Goal: Contribute content: Add original content to the website for others to see

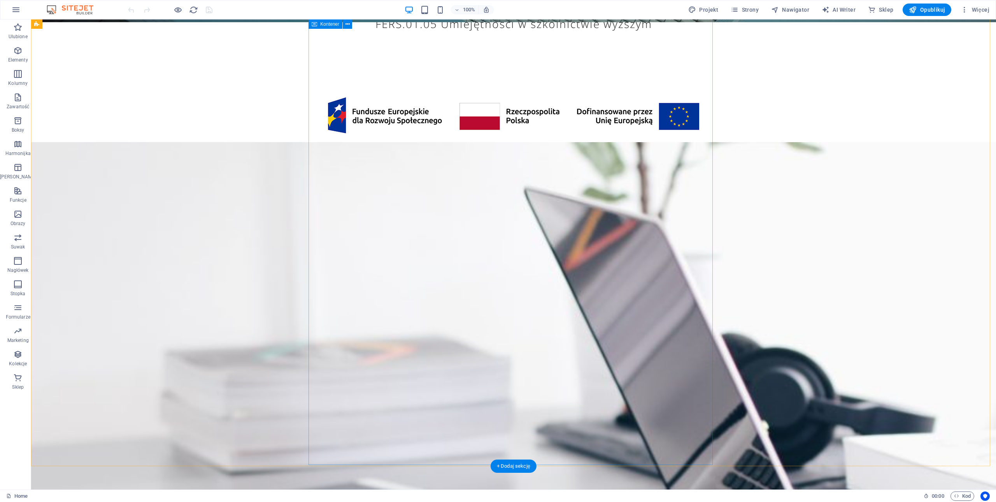
scroll to position [661, 0]
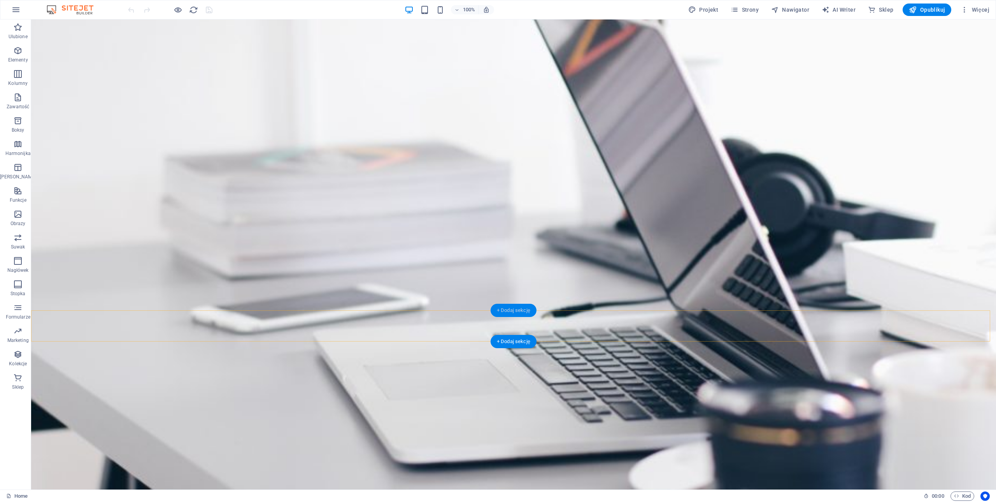
click at [516, 308] on div "+ Dodaj sekcję" at bounding box center [514, 309] width 46 height 13
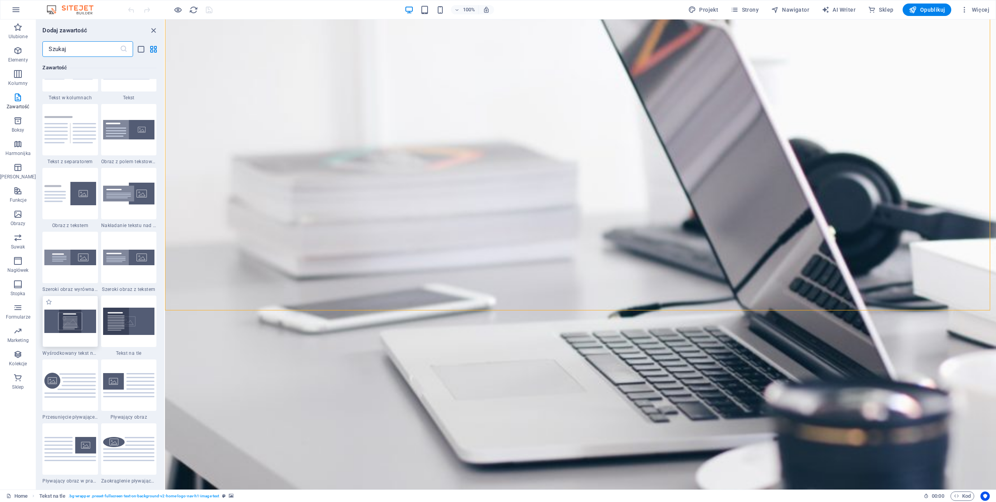
scroll to position [1361, 0]
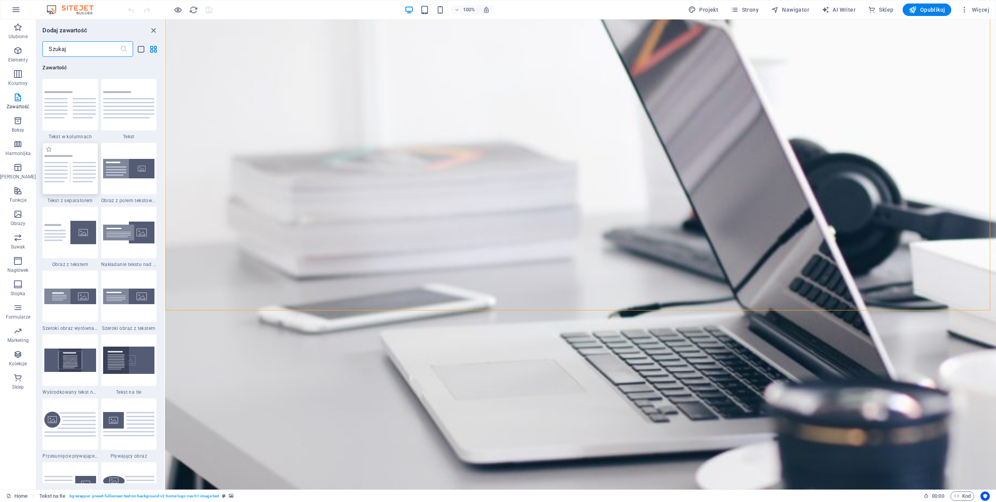
click at [68, 174] on img at bounding box center [69, 169] width 51 height 28
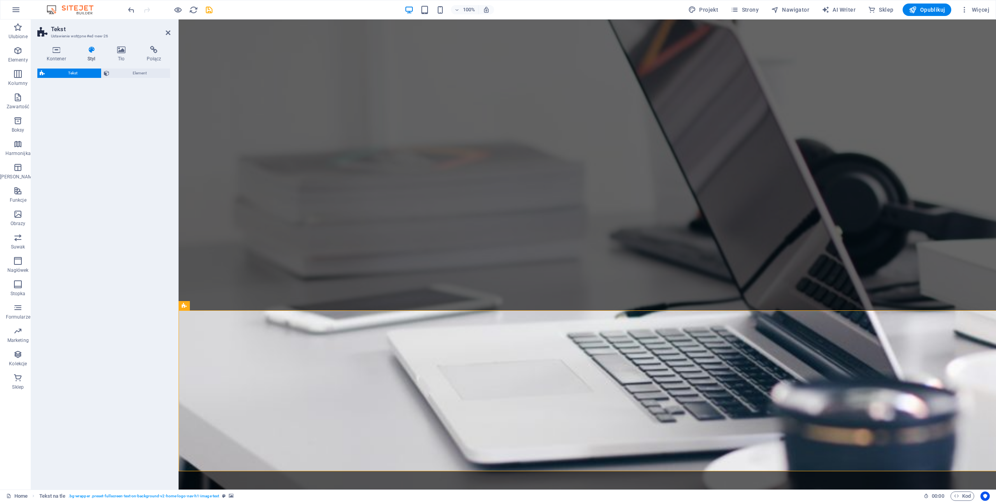
select select "rem"
select select "px"
select select "preset-text-v2-separator"
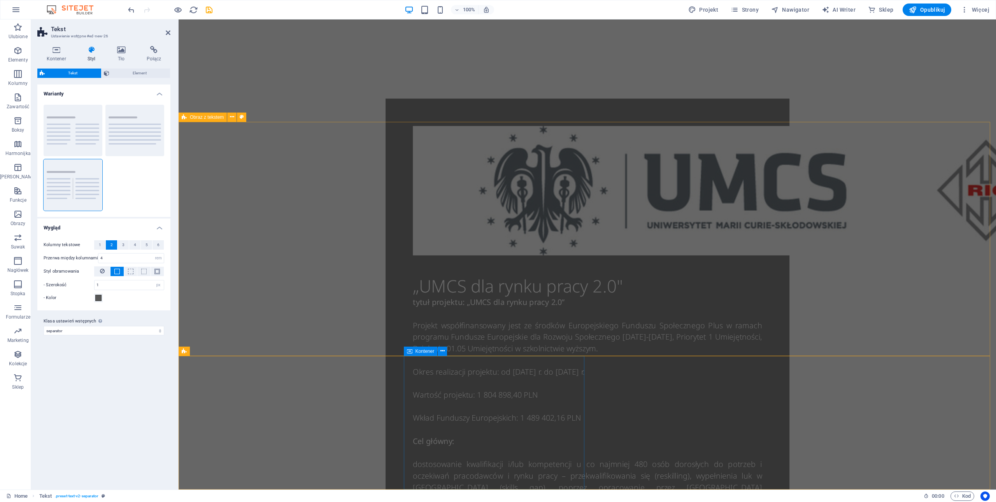
scroll to position [898, 0]
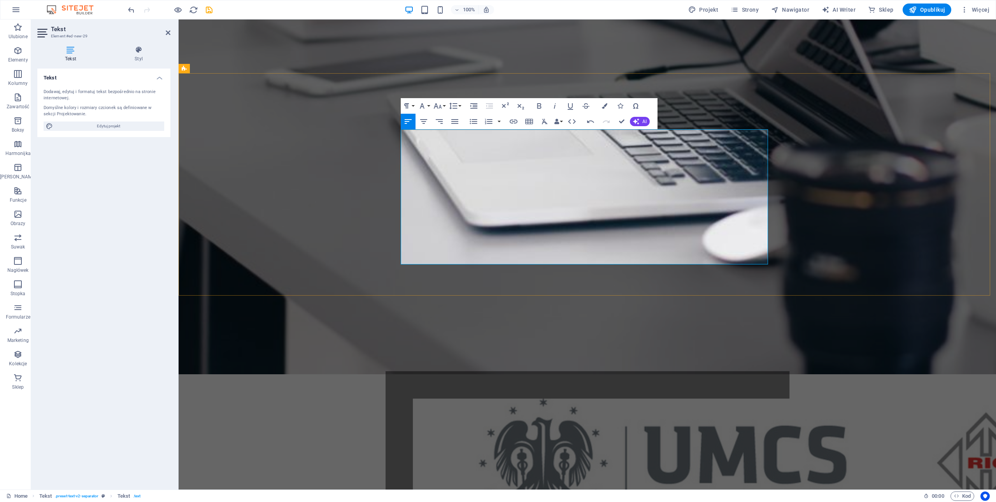
scroll to position [782, 0]
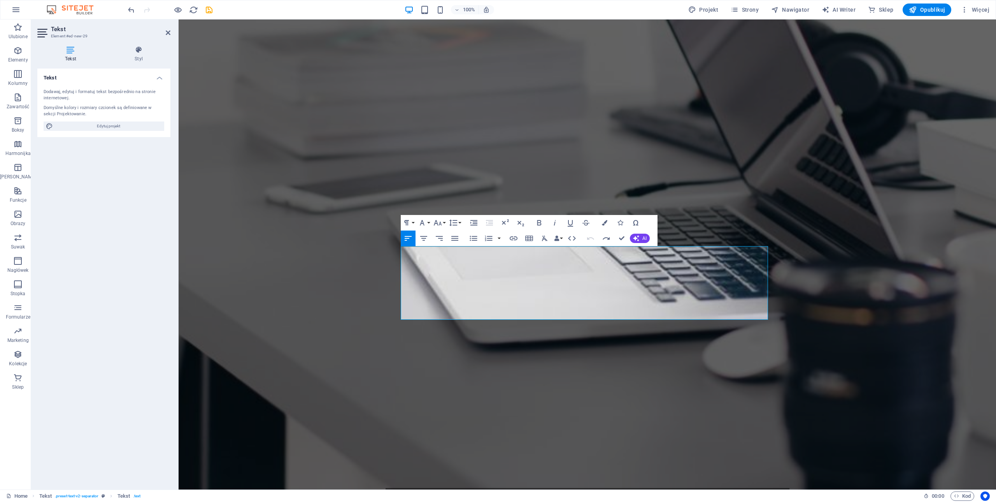
drag, startPoint x: 602, startPoint y: 262, endPoint x: 415, endPoint y: 258, distance: 186.8
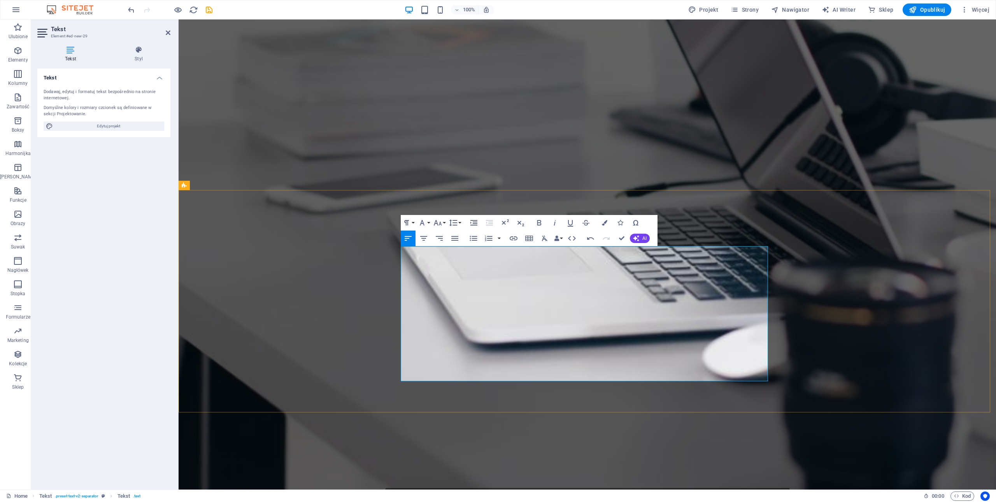
click at [543, 238] on icon "button" at bounding box center [544, 237] width 9 height 9
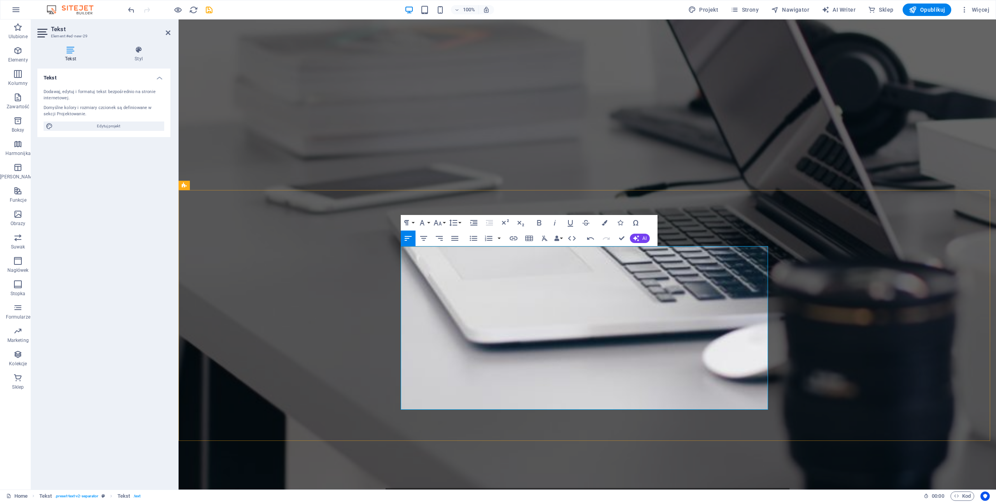
click at [543, 238] on icon "button" at bounding box center [544, 237] width 9 height 9
drag, startPoint x: 684, startPoint y: 397, endPoint x: 609, endPoint y: 360, distance: 83.7
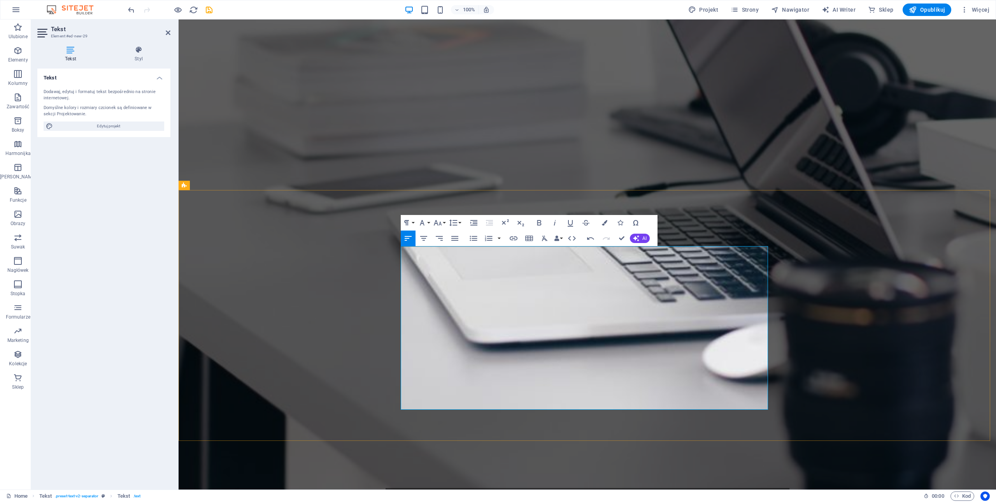
drag, startPoint x: 615, startPoint y: 391, endPoint x: 592, endPoint y: 345, distance: 51.3
click at [442, 223] on icon "button" at bounding box center [437, 222] width 9 height 9
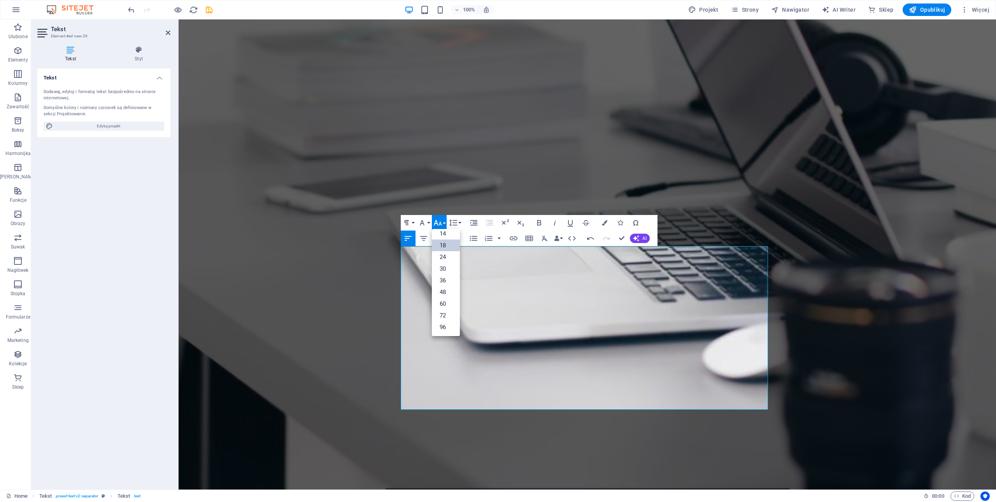
scroll to position [63, 0]
click at [442, 223] on icon "button" at bounding box center [437, 222] width 9 height 9
click at [441, 224] on icon "button" at bounding box center [438, 222] width 8 height 5
click at [445, 260] on link "10" at bounding box center [446, 261] width 28 height 12
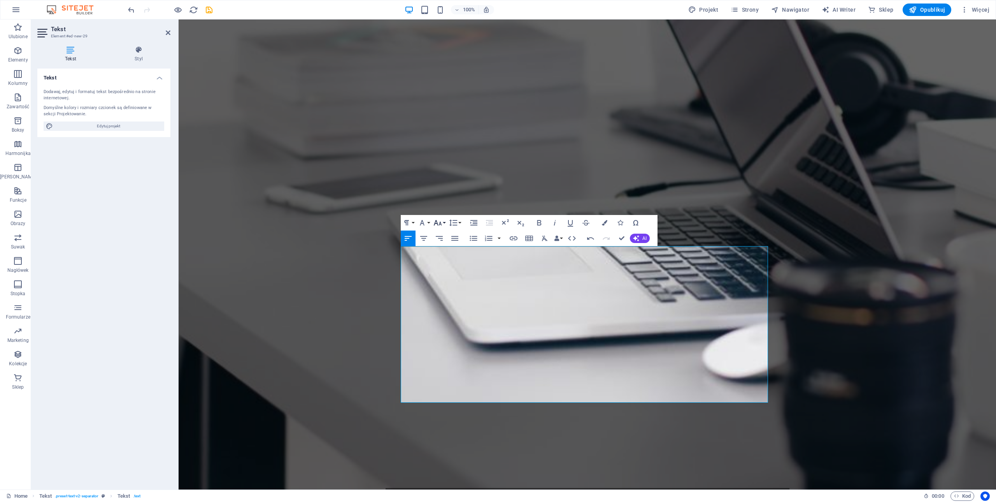
click at [442, 223] on button "Font Size" at bounding box center [439, 223] width 15 height 16
click at [444, 241] on link "11" at bounding box center [446, 241] width 28 height 12
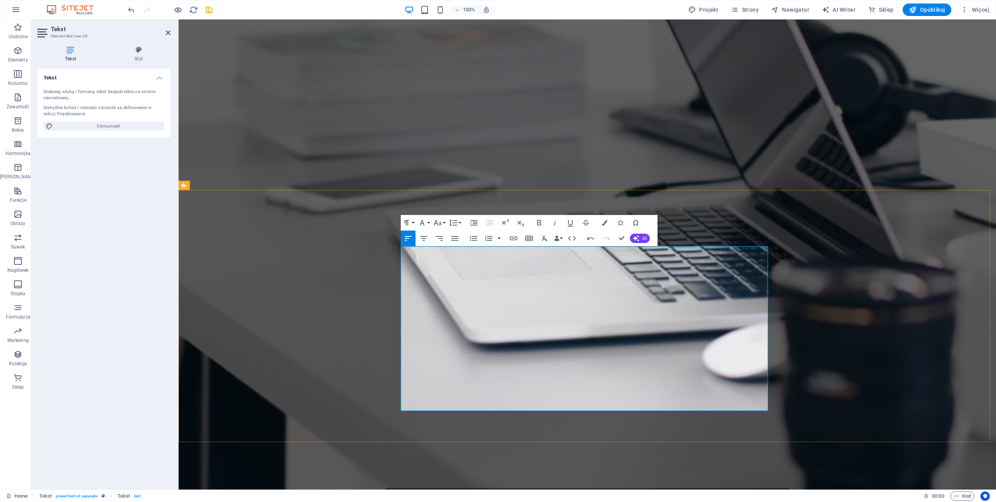
drag, startPoint x: 542, startPoint y: 249, endPoint x: 390, endPoint y: 250, distance: 152.5
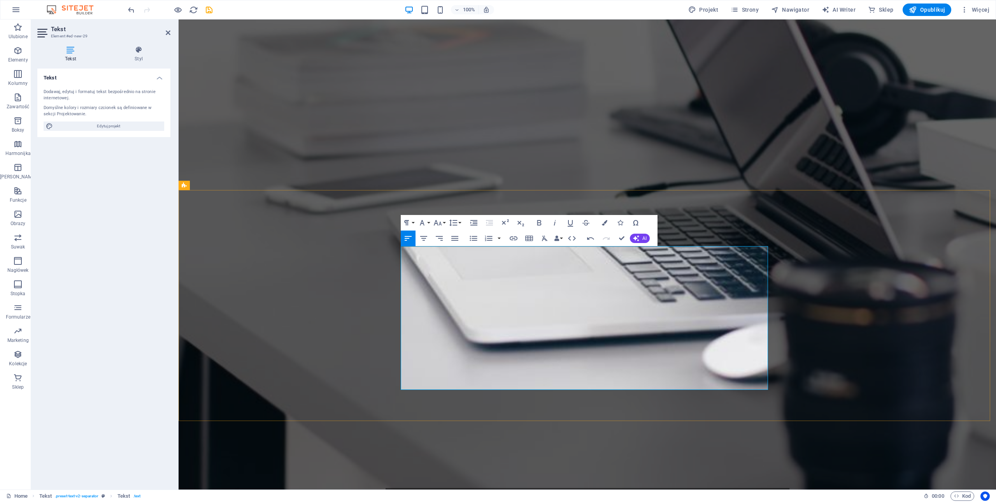
scroll to position [704, 0]
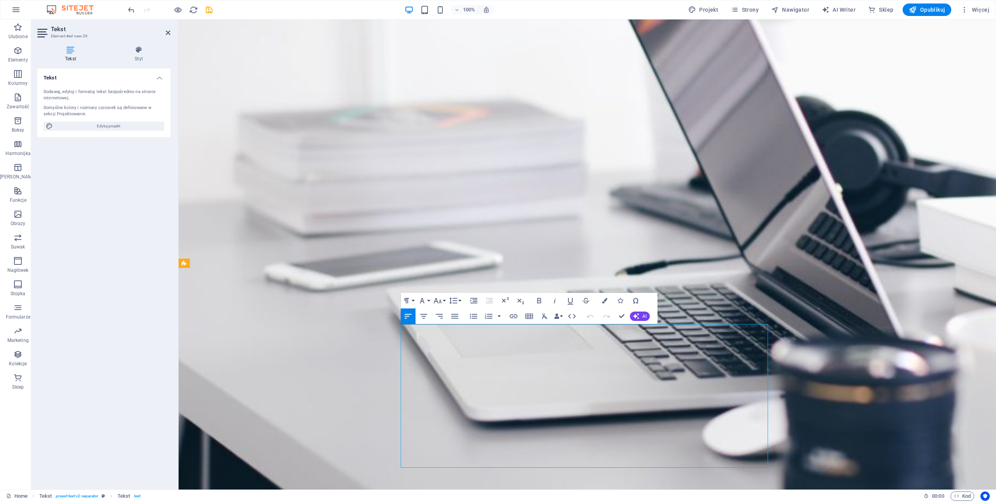
drag, startPoint x: 566, startPoint y: 348, endPoint x: 414, endPoint y: 333, distance: 152.5
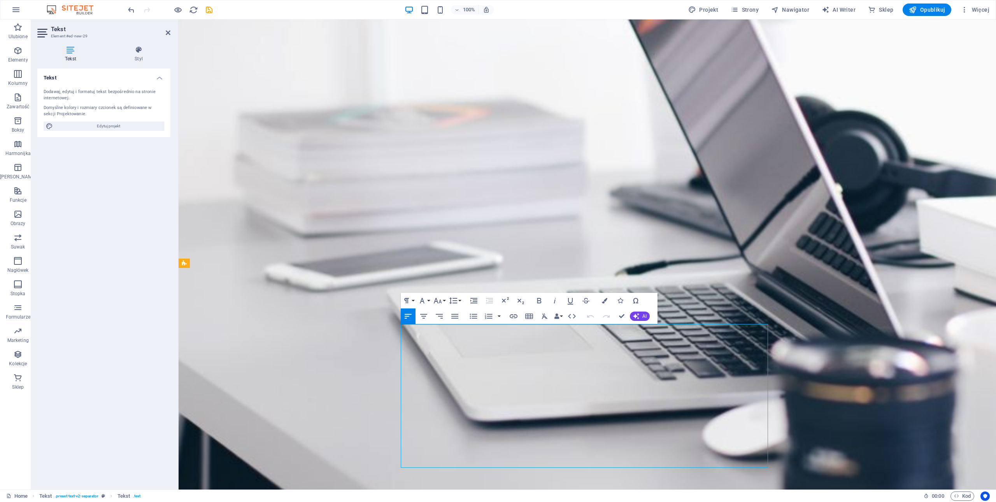
drag, startPoint x: 401, startPoint y: 328, endPoint x: 570, endPoint y: 347, distance: 169.6
click at [543, 316] on icon "button" at bounding box center [544, 315] width 9 height 9
click at [457, 302] on icon "button" at bounding box center [453, 300] width 9 height 9
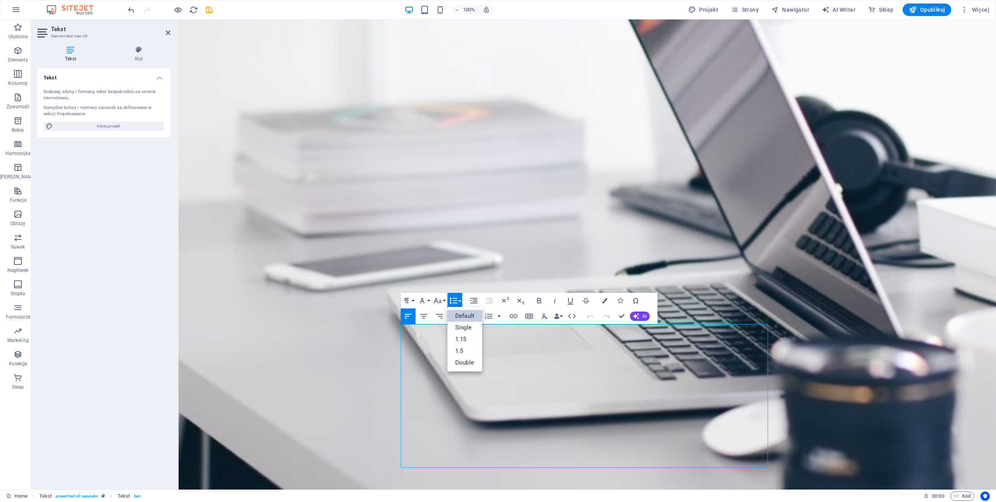
click at [465, 316] on link "Default" at bounding box center [464, 316] width 35 height 12
click at [933, 9] on span "Opublikuj" at bounding box center [927, 10] width 36 height 8
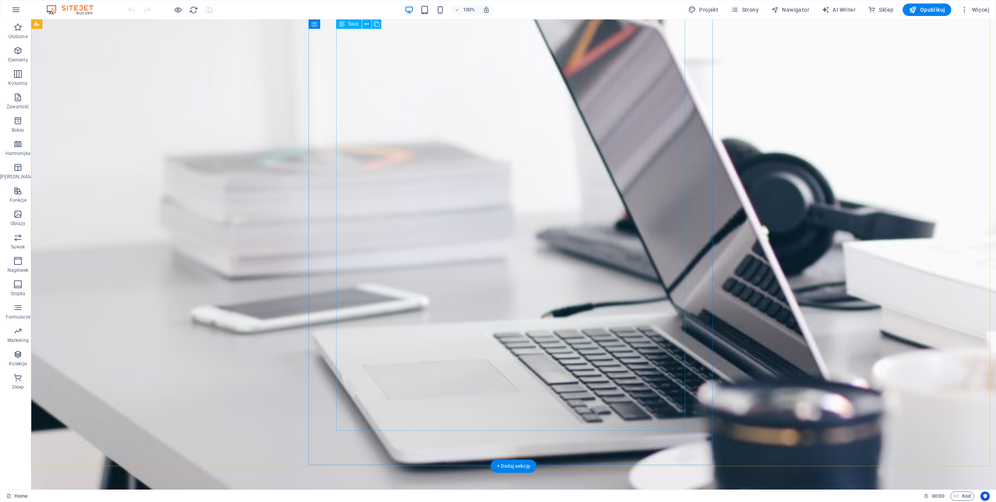
scroll to position [428, 0]
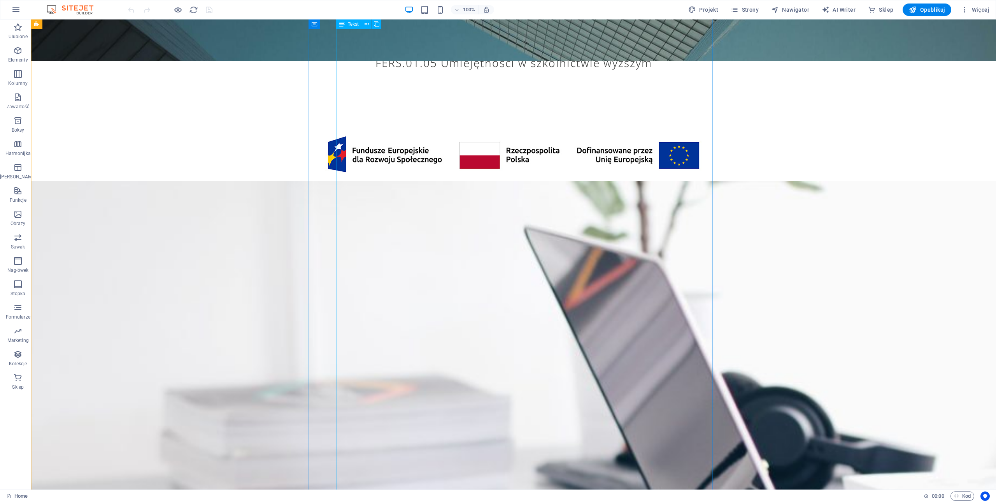
drag, startPoint x: 374, startPoint y: 181, endPoint x: 223, endPoint y: 165, distance: 152.5
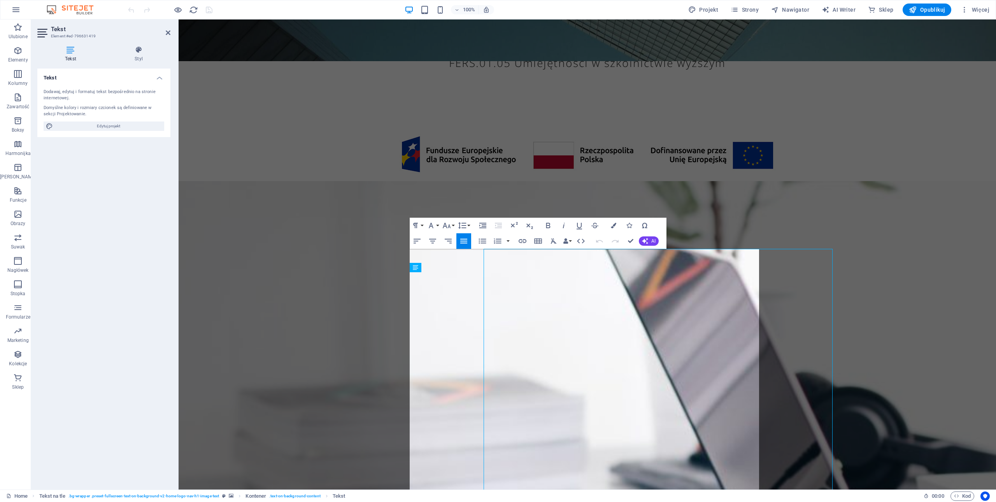
scroll to position [179, 0]
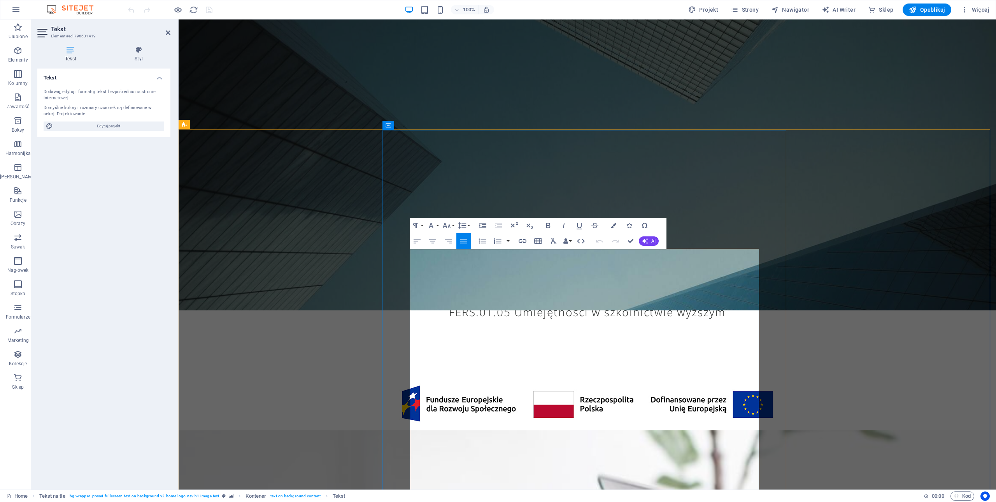
click at [462, 224] on icon "button" at bounding box center [462, 225] width 9 height 9
click at [468, 239] on link "Default" at bounding box center [473, 241] width 35 height 12
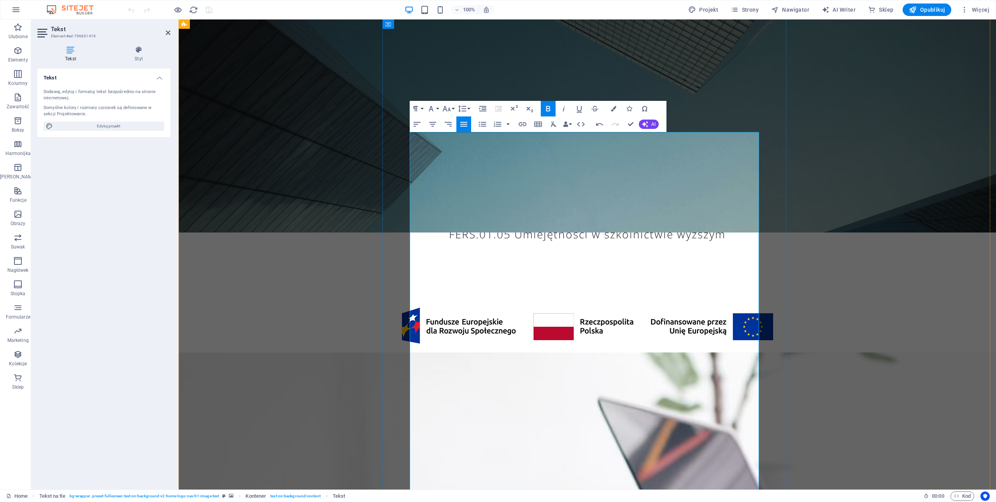
scroll to position [374, 0]
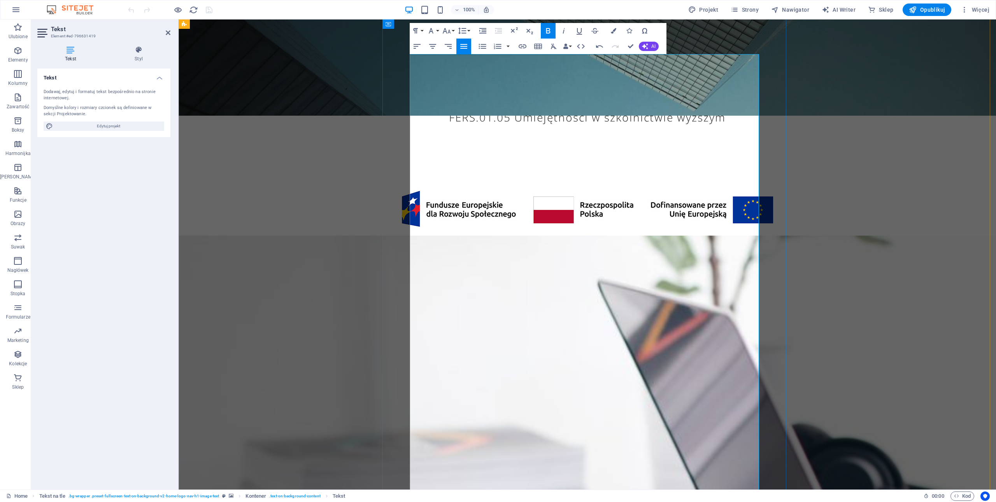
scroll to position [374, 0]
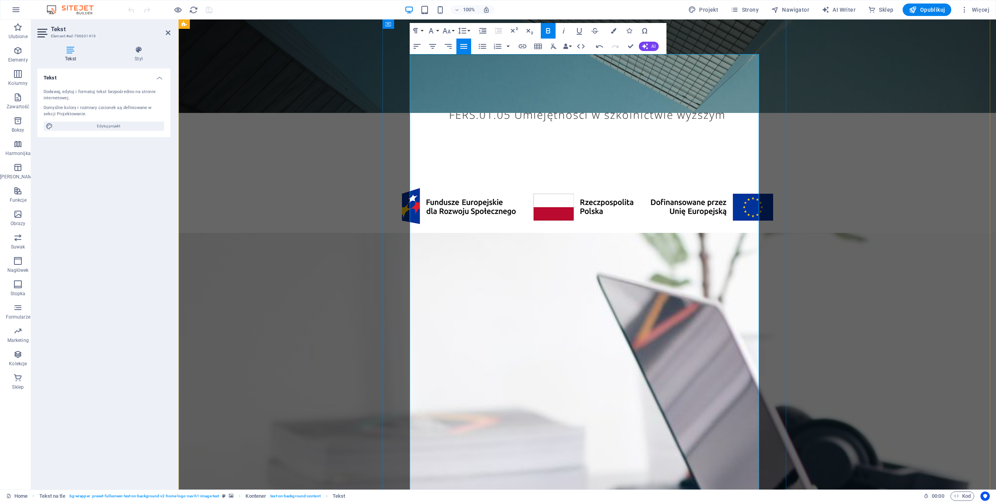
scroll to position [377, 0]
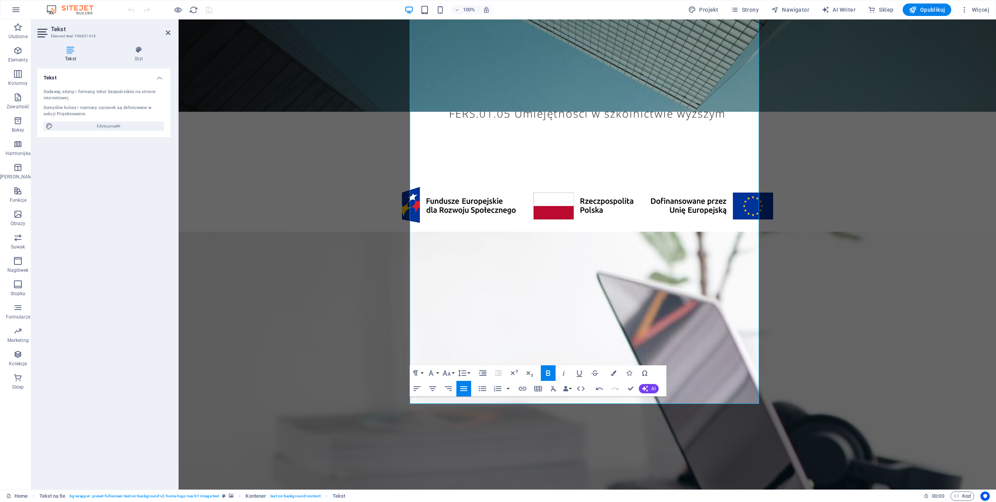
scroll to position [494, 0]
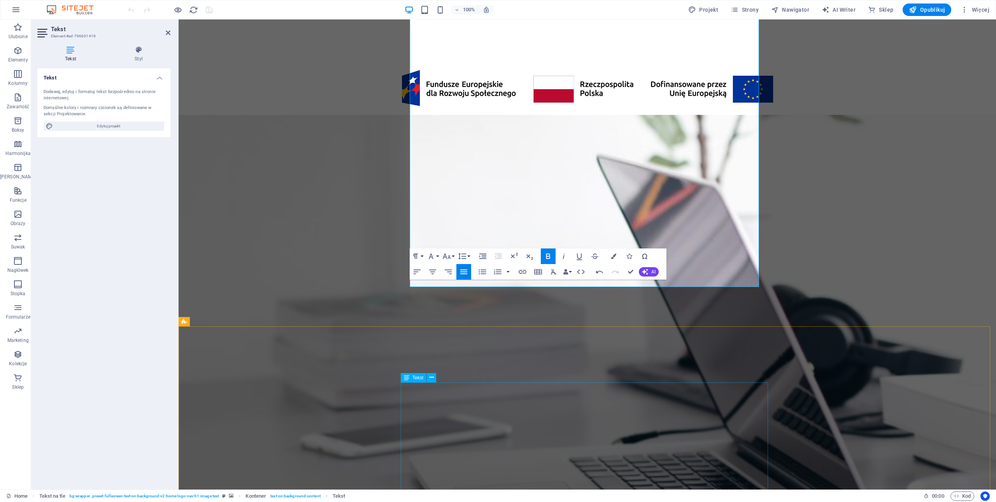
scroll to position [650, 0]
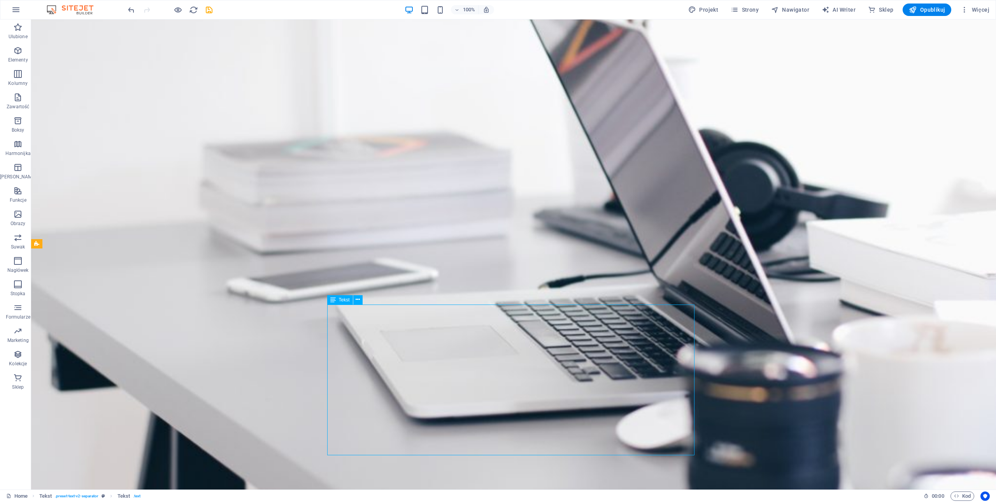
drag, startPoint x: 634, startPoint y: 411, endPoint x: 621, endPoint y: 410, distance: 12.9
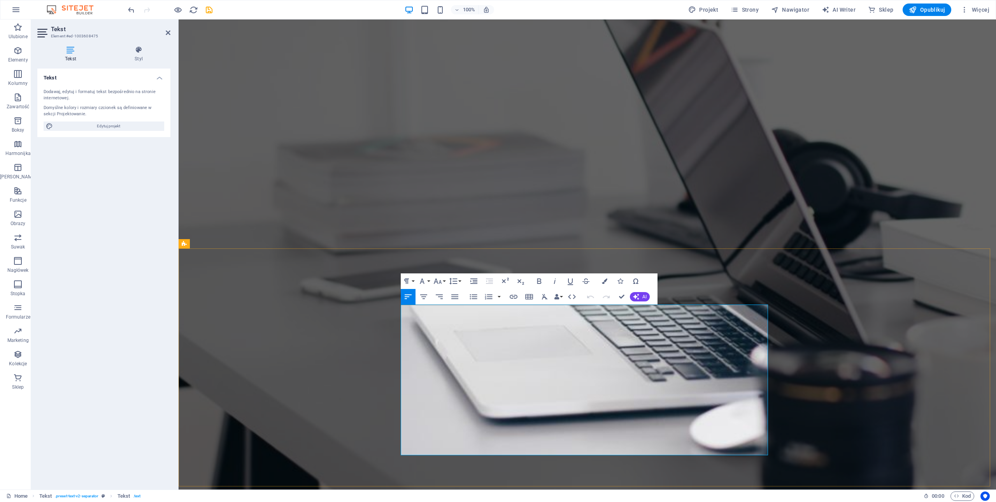
click at [454, 295] on icon "button" at bounding box center [454, 296] width 9 height 9
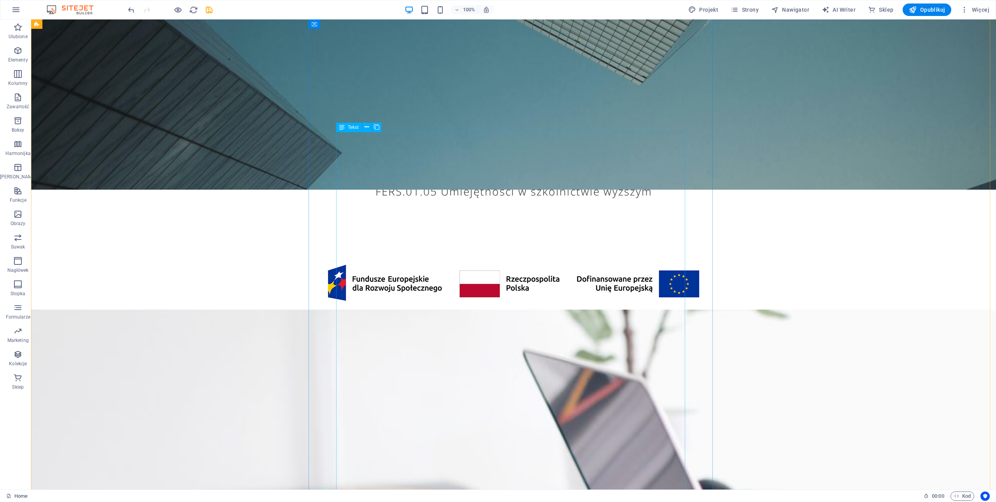
scroll to position [261, 0]
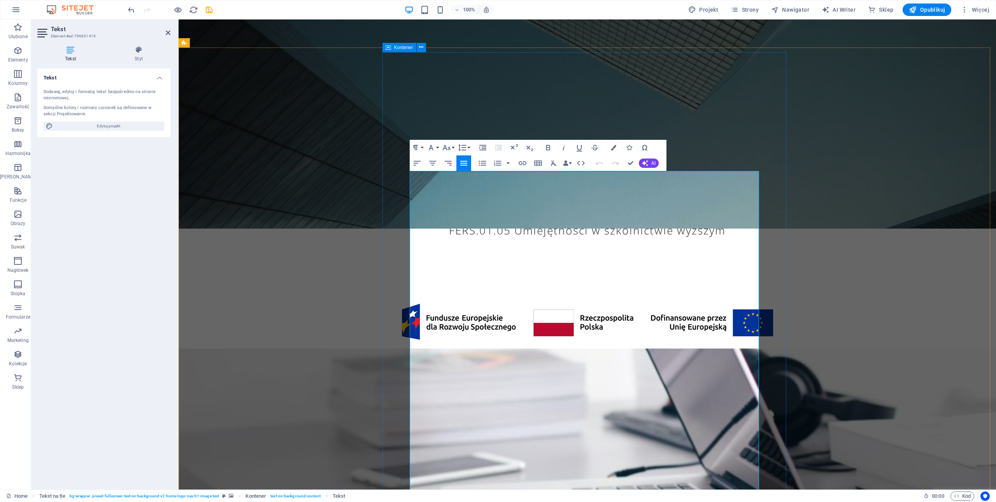
drag, startPoint x: 579, startPoint y: 178, endPoint x: 407, endPoint y: 177, distance: 171.2
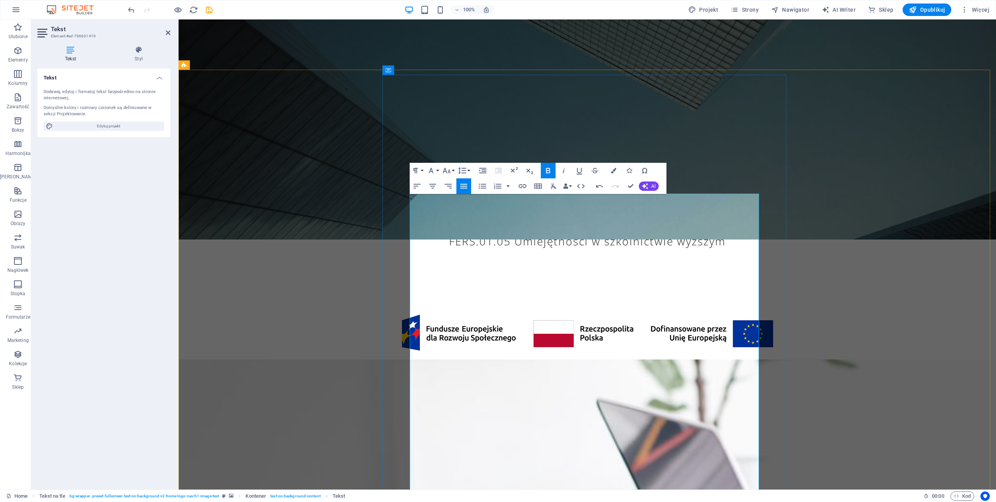
scroll to position [238, 0]
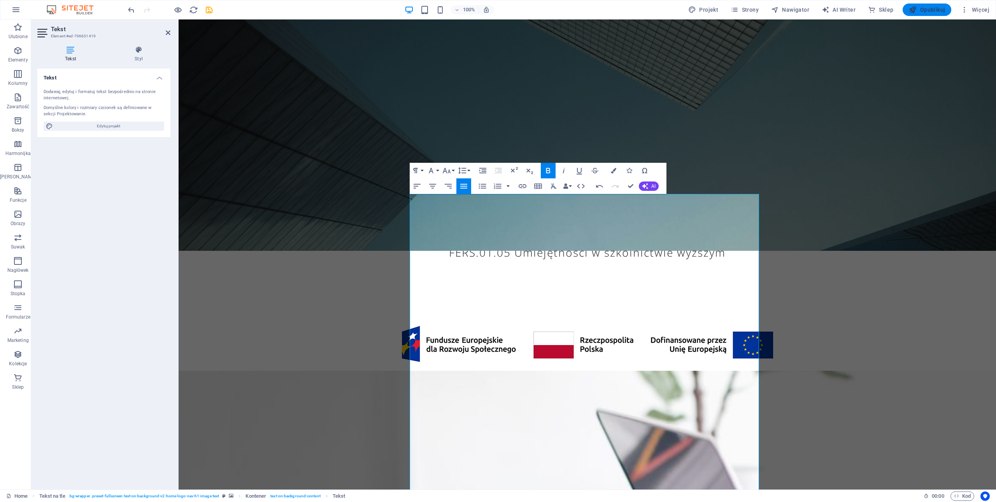
click at [932, 9] on span "Opublikuj" at bounding box center [927, 10] width 36 height 8
